Goal: Find contact information: Find contact information

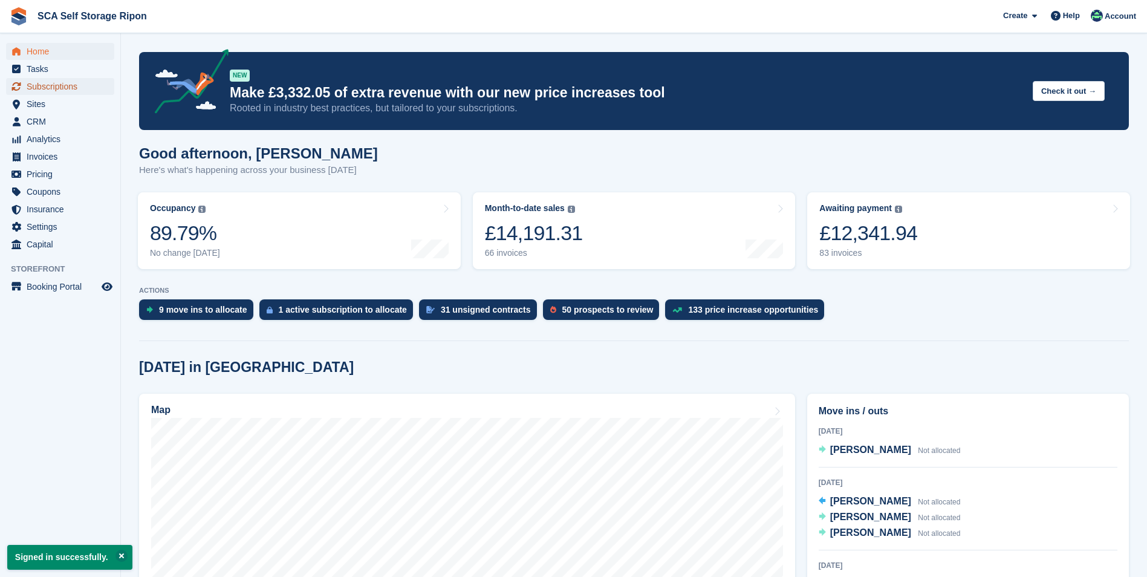
click at [83, 94] on span "Subscriptions" at bounding box center [63, 86] width 73 height 17
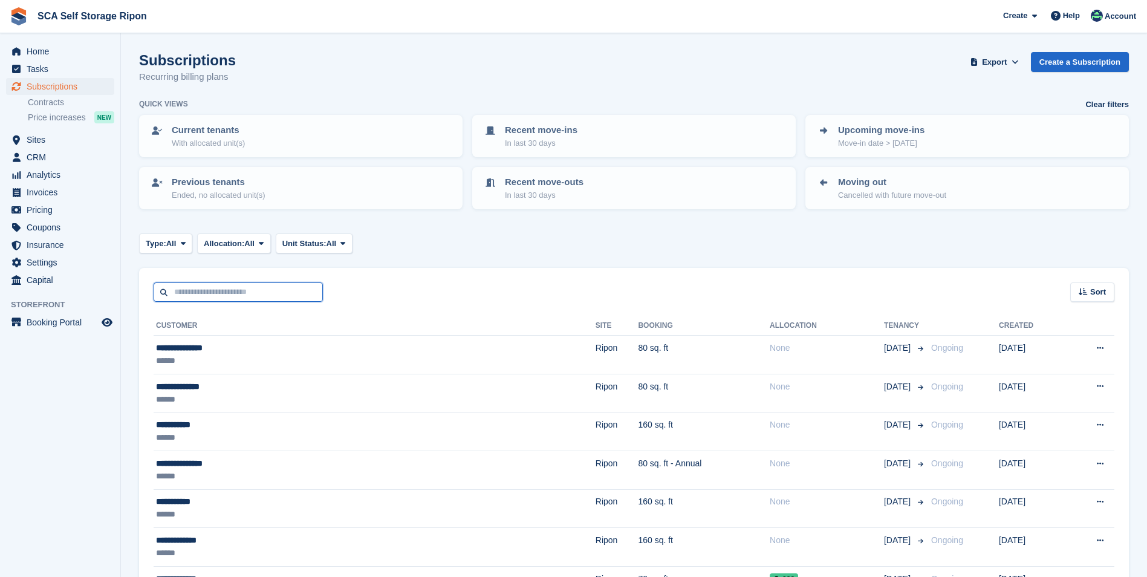
click at [261, 285] on input "text" at bounding box center [238, 292] width 169 height 20
type input "*******"
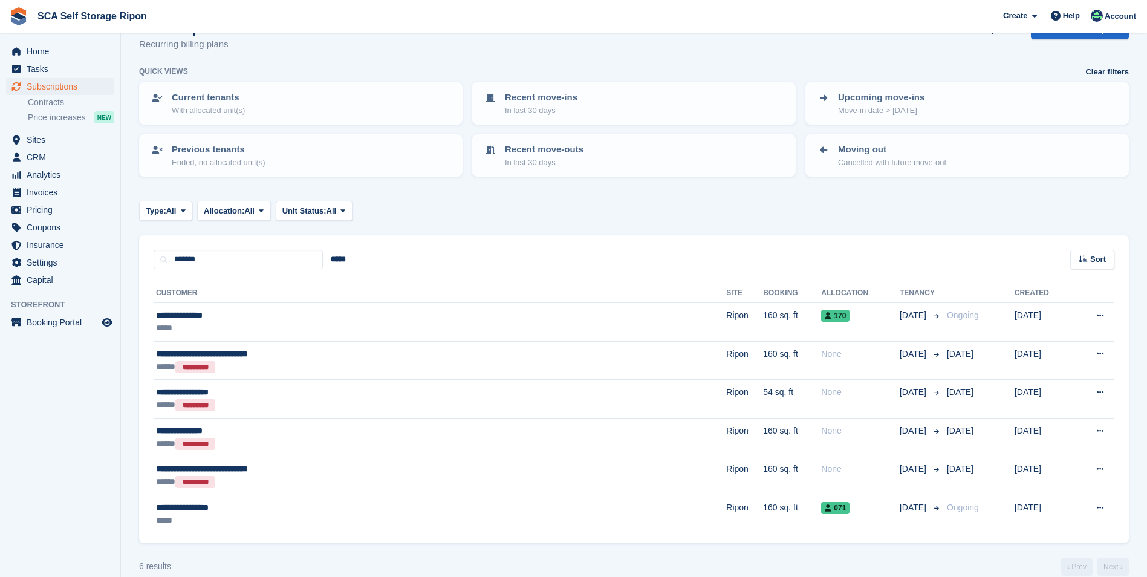
scroll to position [50, 0]
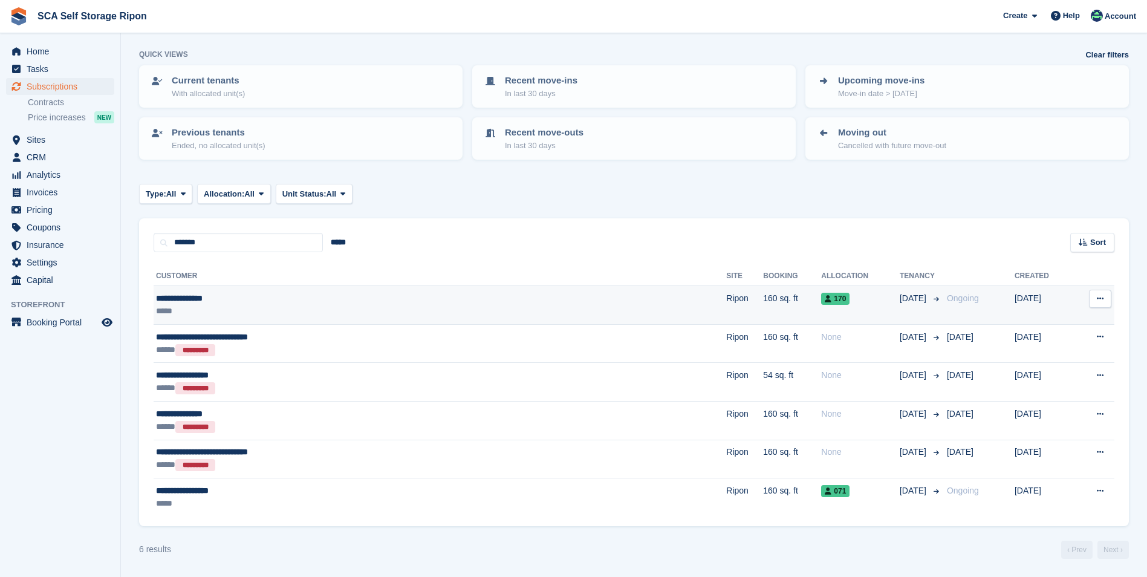
click at [268, 306] on div "*****" at bounding box center [326, 311] width 341 height 13
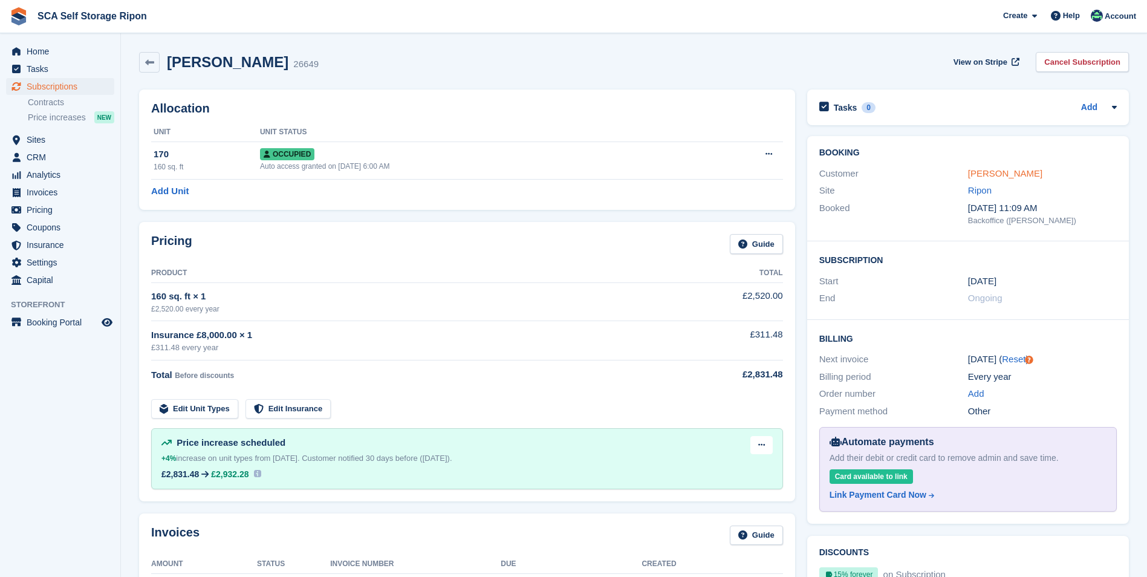
click at [1016, 175] on link "Anthony Manning" at bounding box center [1005, 173] width 74 height 10
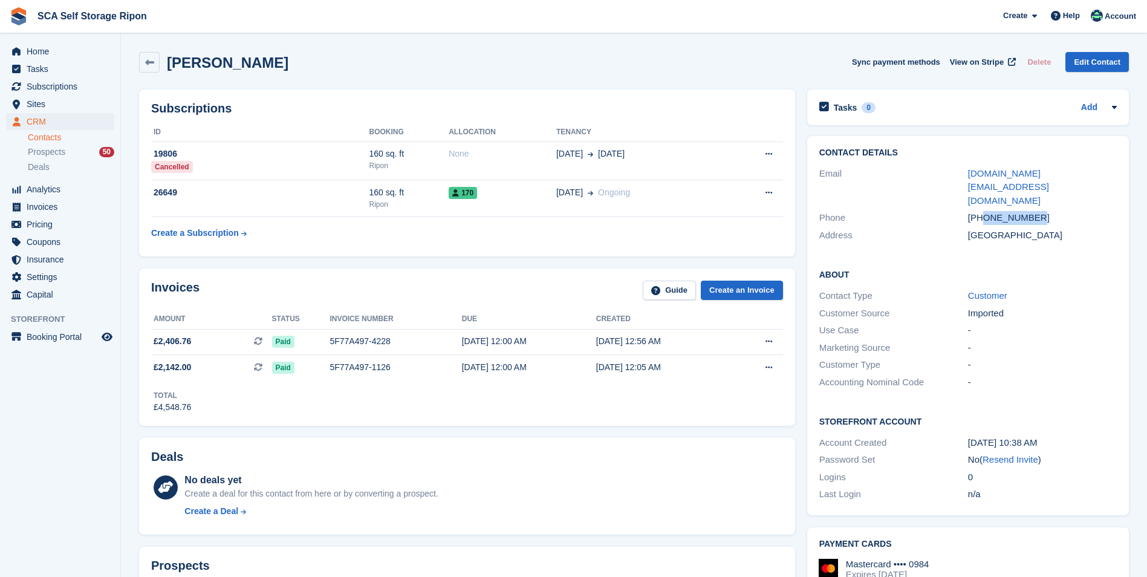
drag, startPoint x: 1036, startPoint y: 190, endPoint x: 985, endPoint y: 190, distance: 50.8
click at [985, 211] on div "+447896626536" at bounding box center [1042, 218] width 149 height 14
copy div "7896626536"
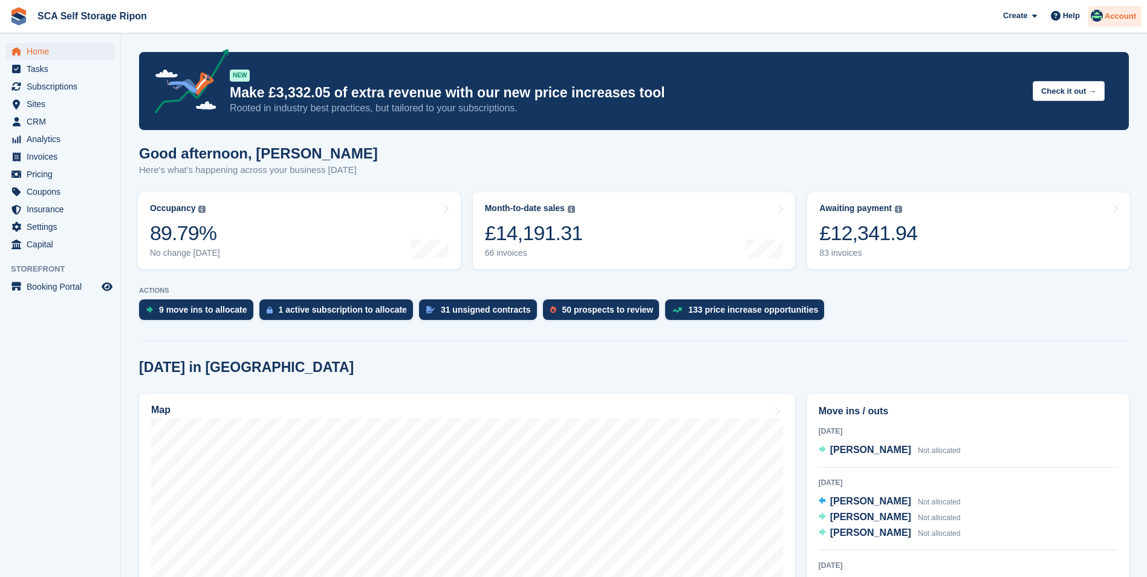
click at [1111, 13] on span "Account" at bounding box center [1120, 16] width 31 height 12
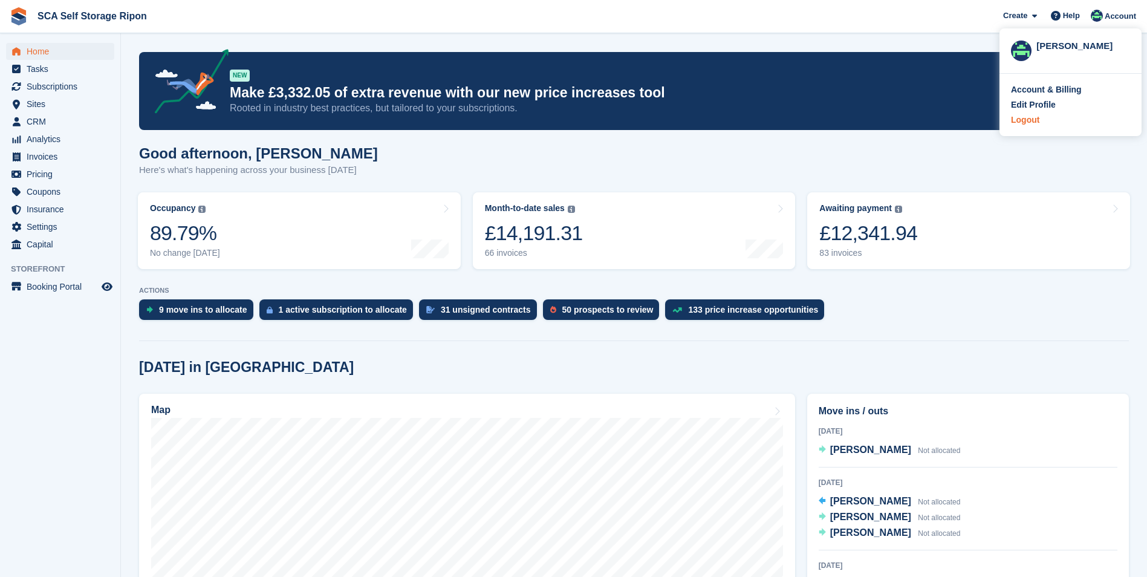
click at [1028, 114] on div "Logout" at bounding box center [1025, 120] width 28 height 13
